Goal: Task Accomplishment & Management: Use online tool/utility

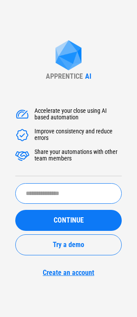
click at [70, 188] on input "text" at bounding box center [68, 193] width 107 height 21
type input "**********"
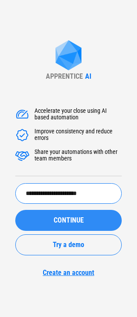
click at [38, 223] on div "CONTINUE" at bounding box center [69, 220] width 86 height 7
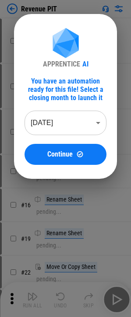
click at [66, 129] on body "Revenue PIT # 7 Download Netsuite Reports pending... # 8 Download Netsuite Repo…" at bounding box center [65, 158] width 131 height 317
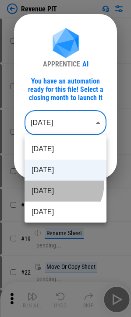
click at [53, 183] on li "[DATE]" at bounding box center [65, 190] width 82 height 21
type input "********"
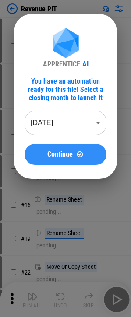
click at [54, 151] on span "Continue" at bounding box center [59, 154] width 25 height 7
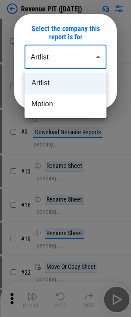
click at [84, 47] on body "Revenue PIT ([DATE]) # 7 Download Netsuite Reports pending... # 8 Download Nets…" at bounding box center [65, 158] width 131 height 317
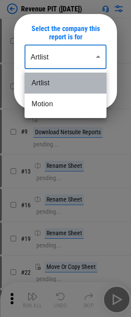
click at [69, 81] on li "Artlist" at bounding box center [65, 83] width 82 height 21
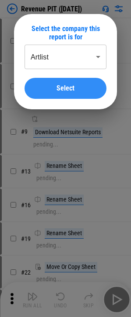
click at [66, 85] on span "Select" at bounding box center [65, 88] width 18 height 7
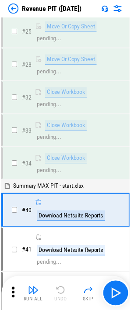
scroll to position [296, 0]
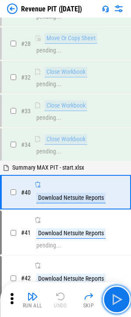
click at [117, 294] on img "button" at bounding box center [116, 299] width 14 height 14
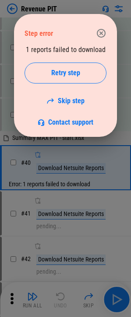
scroll to position [331, 0]
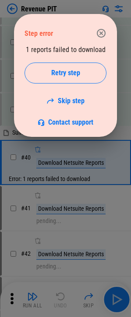
click at [98, 38] on button "button" at bounding box center [100, 32] width 17 height 17
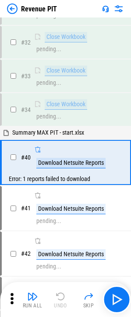
click at [15, 7] on img at bounding box center [12, 8] width 10 height 10
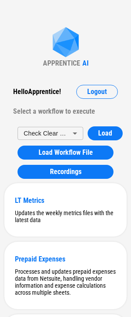
click at [45, 41] on div "APPRENTICE AI" at bounding box center [65, 47] width 45 height 40
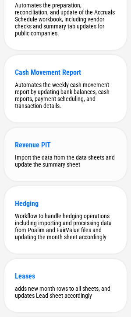
click at [53, 151] on div "Revenue PIT Import the data from the data sheets and update the summary sheet" at bounding box center [65, 154] width 122 height 53
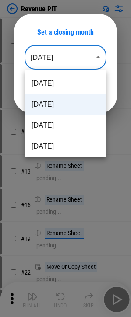
click at [95, 56] on body "Revenue PIT # 7 Download Netsuite Reports pending... # 8 Download Netsuite Repo…" at bounding box center [65, 158] width 131 height 317
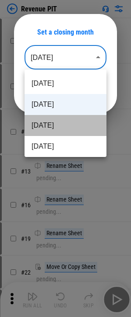
click at [72, 117] on li "[DATE]" at bounding box center [65, 125] width 82 height 21
type input "********"
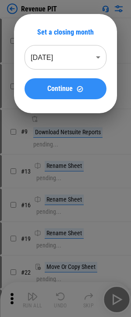
click at [80, 90] on img at bounding box center [79, 88] width 7 height 7
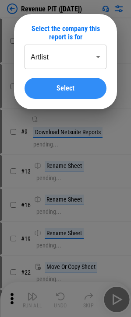
click at [84, 92] on button "Select" at bounding box center [65, 88] width 82 height 21
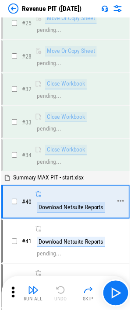
scroll to position [296, 0]
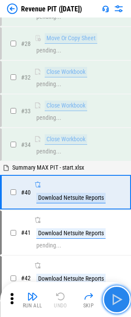
click at [113, 294] on img "button" at bounding box center [116, 299] width 14 height 14
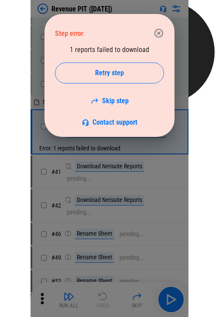
scroll to position [205, 0]
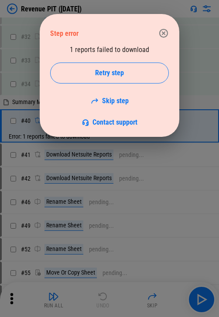
click at [129, 48] on div "1 reports failed to download Retry step Skip step Contact support" at bounding box center [109, 85] width 119 height 81
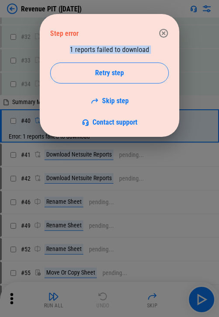
click at [129, 48] on div "1 reports failed to download Retry step Skip step Contact support" at bounding box center [109, 85] width 119 height 81
copy div "1 reports failed to download"
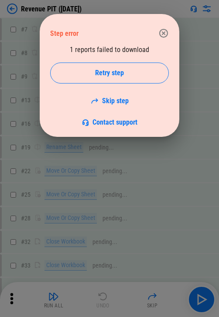
scroll to position [0, 0]
drag, startPoint x: 166, startPoint y: 34, endPoint x: 149, endPoint y: 51, distance: 24.1
click at [137, 34] on icon "button" at bounding box center [164, 33] width 10 height 10
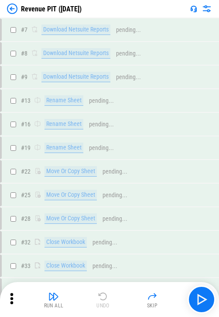
click at [6, 296] on icon at bounding box center [11, 298] width 13 height 13
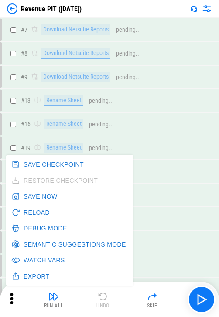
click at [31, 229] on button "Debug Mode" at bounding box center [40, 228] width 61 height 16
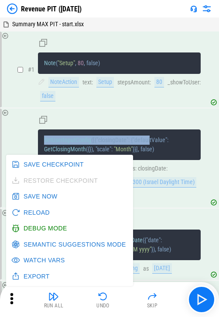
click at [137, 126] on div "SetUserInputConfig ( [ { "closingDate" : { "defaultValue" : GetClosingMonth ( {…" at bounding box center [119, 136] width 163 height 45
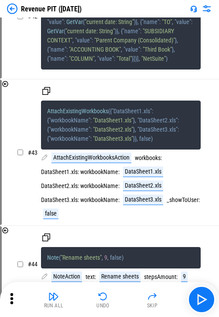
scroll to position [3538, 0]
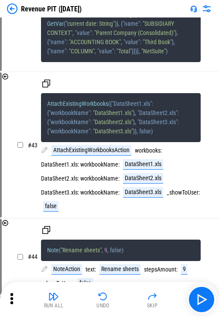
click at [11, 298] on icon at bounding box center [11, 298] width 3 height 11
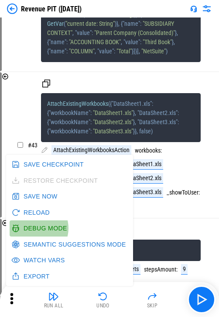
click at [36, 228] on button "Debug Mode" at bounding box center [40, 228] width 61 height 16
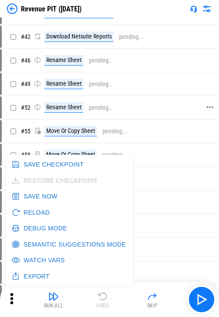
click at [94, 115] on div "# 52 Rename Sheet pending..." at bounding box center [106, 107] width 208 height 21
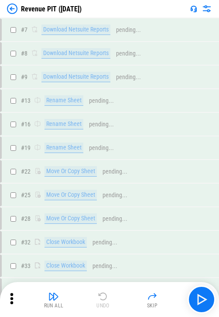
scroll to position [175, 0]
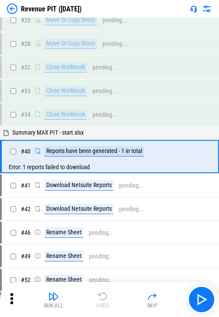
click at [10, 297] on icon at bounding box center [11, 298] width 13 height 13
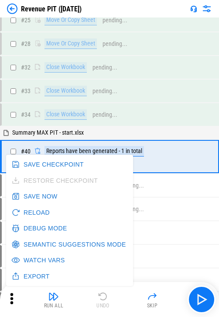
click at [25, 261] on button "Watch Vars" at bounding box center [39, 260] width 59 height 16
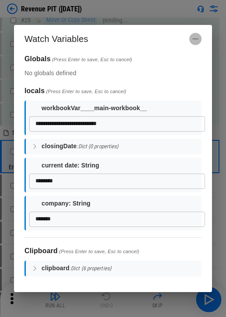
click at [137, 41] on button "button" at bounding box center [195, 39] width 12 height 12
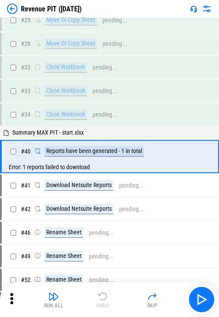
click at [17, 299] on icon at bounding box center [11, 298] width 13 height 13
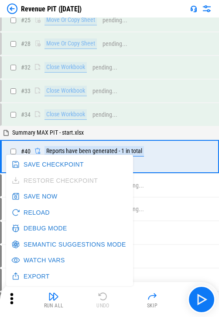
click at [35, 262] on button "Watch Vars" at bounding box center [39, 260] width 59 height 16
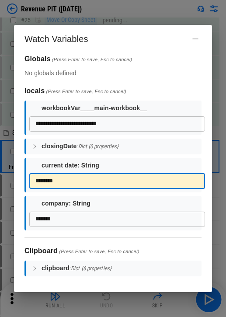
click at [97, 177] on textarea "********" at bounding box center [116, 181] width 163 height 8
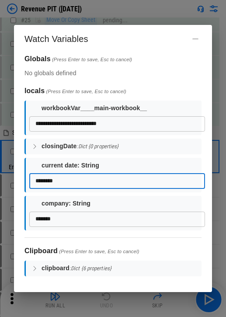
click at [12, 218] on div "**********" at bounding box center [113, 158] width 226 height 317
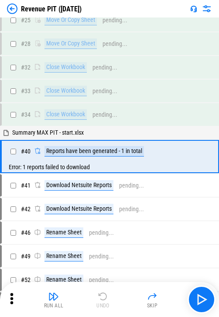
click at [11, 303] on icon at bounding box center [11, 298] width 3 height 11
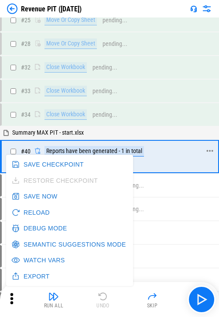
click at [137, 157] on div "# 40 Reports have been generated - 1 in total" at bounding box center [106, 151] width 208 height 21
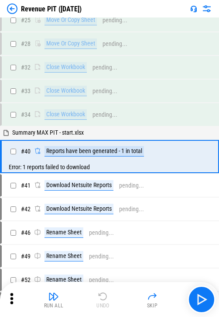
click at [15, 9] on img at bounding box center [12, 8] width 10 height 10
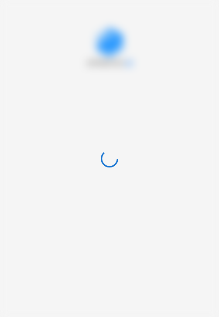
scroll to position [0, 0]
